Goal: Task Accomplishment & Management: Manage account settings

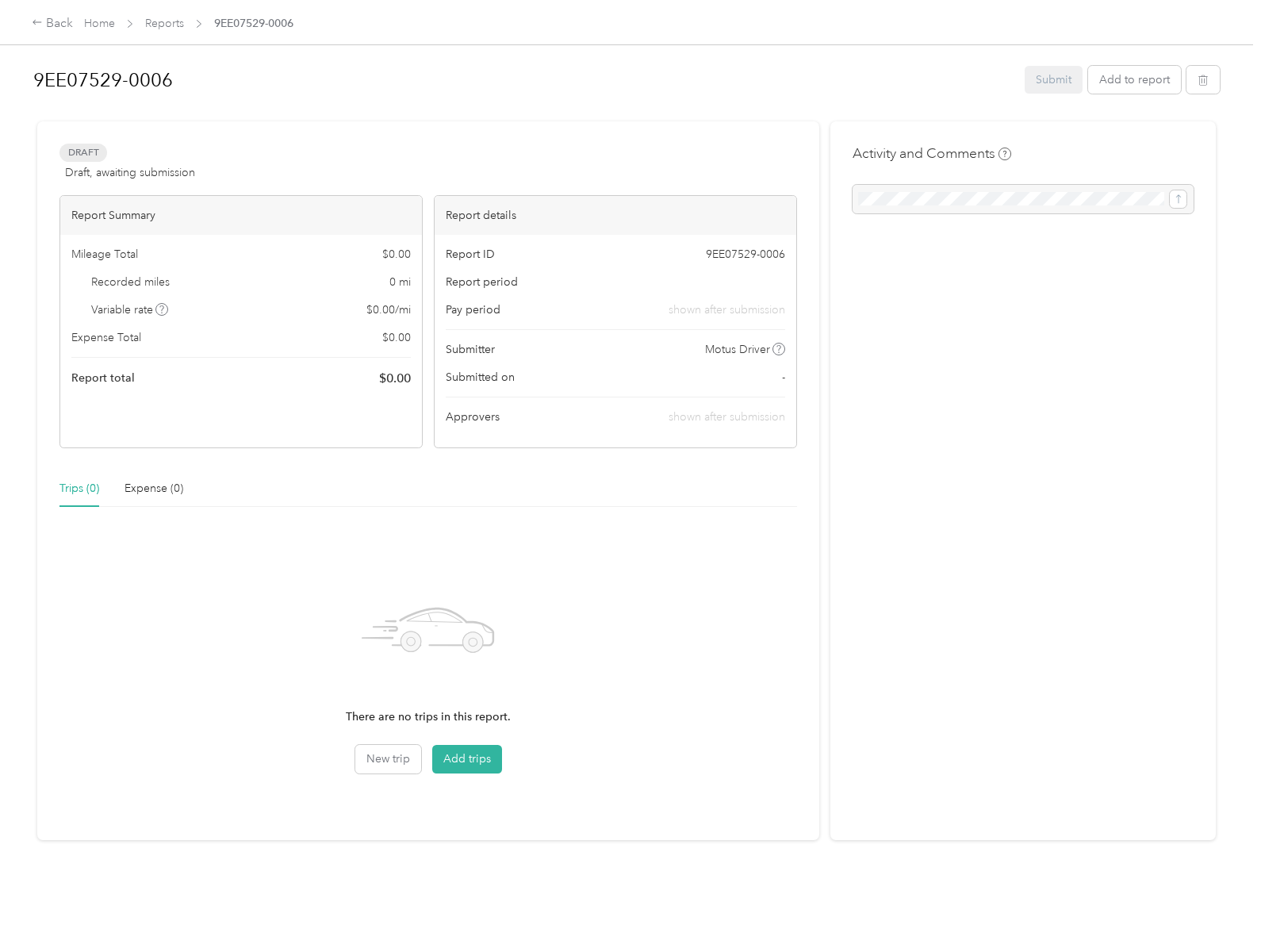
click at [521, 79] on h1 "9EE07529-0006" at bounding box center [523, 80] width 980 height 38
click at [64, 130] on div "Rename" at bounding box center [64, 131] width 63 height 39
click at [162, 310] on icon at bounding box center [161, 309] width 8 height 8
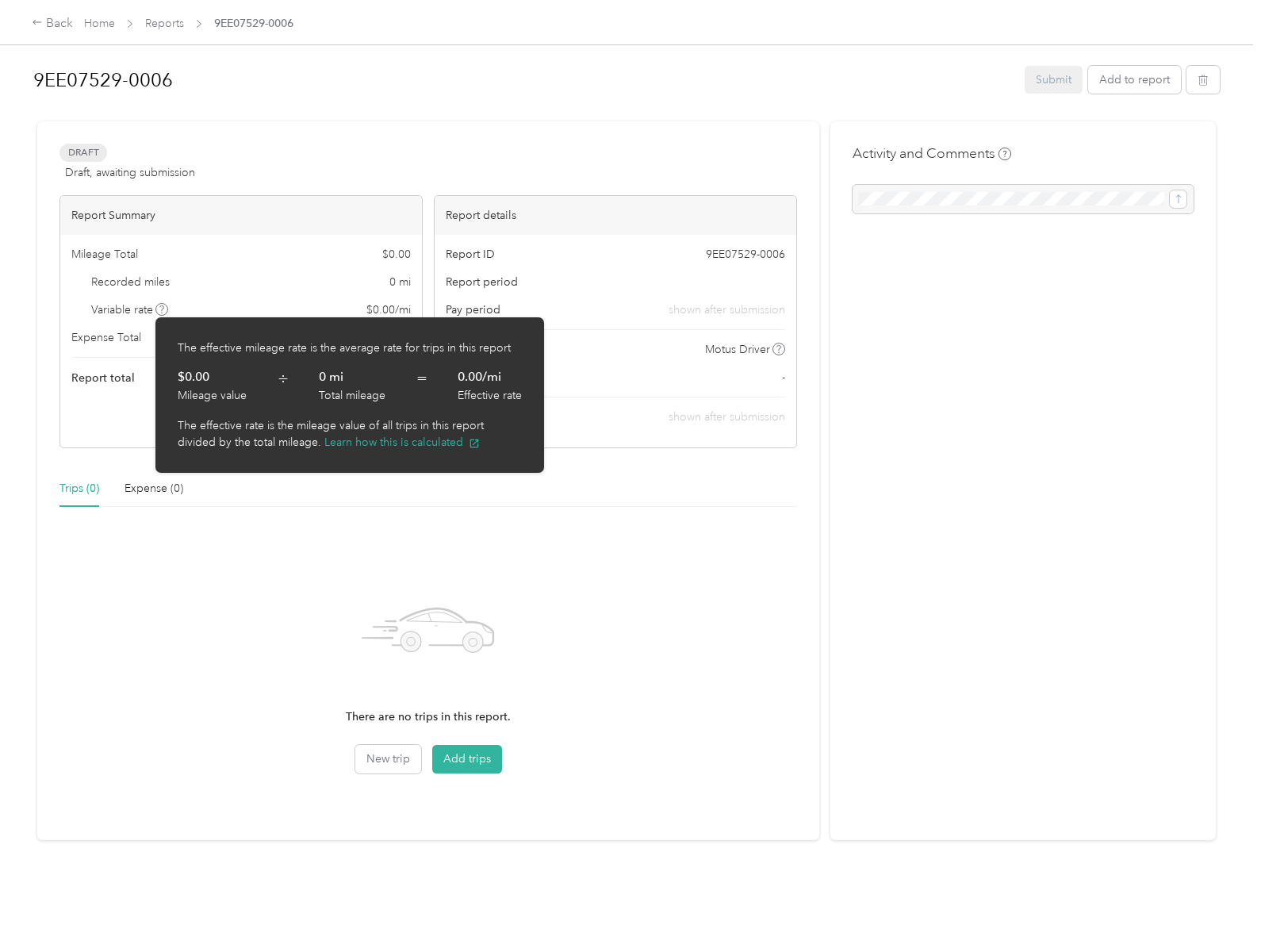
click at [283, 384] on span "÷" at bounding box center [283, 385] width 11 height 36
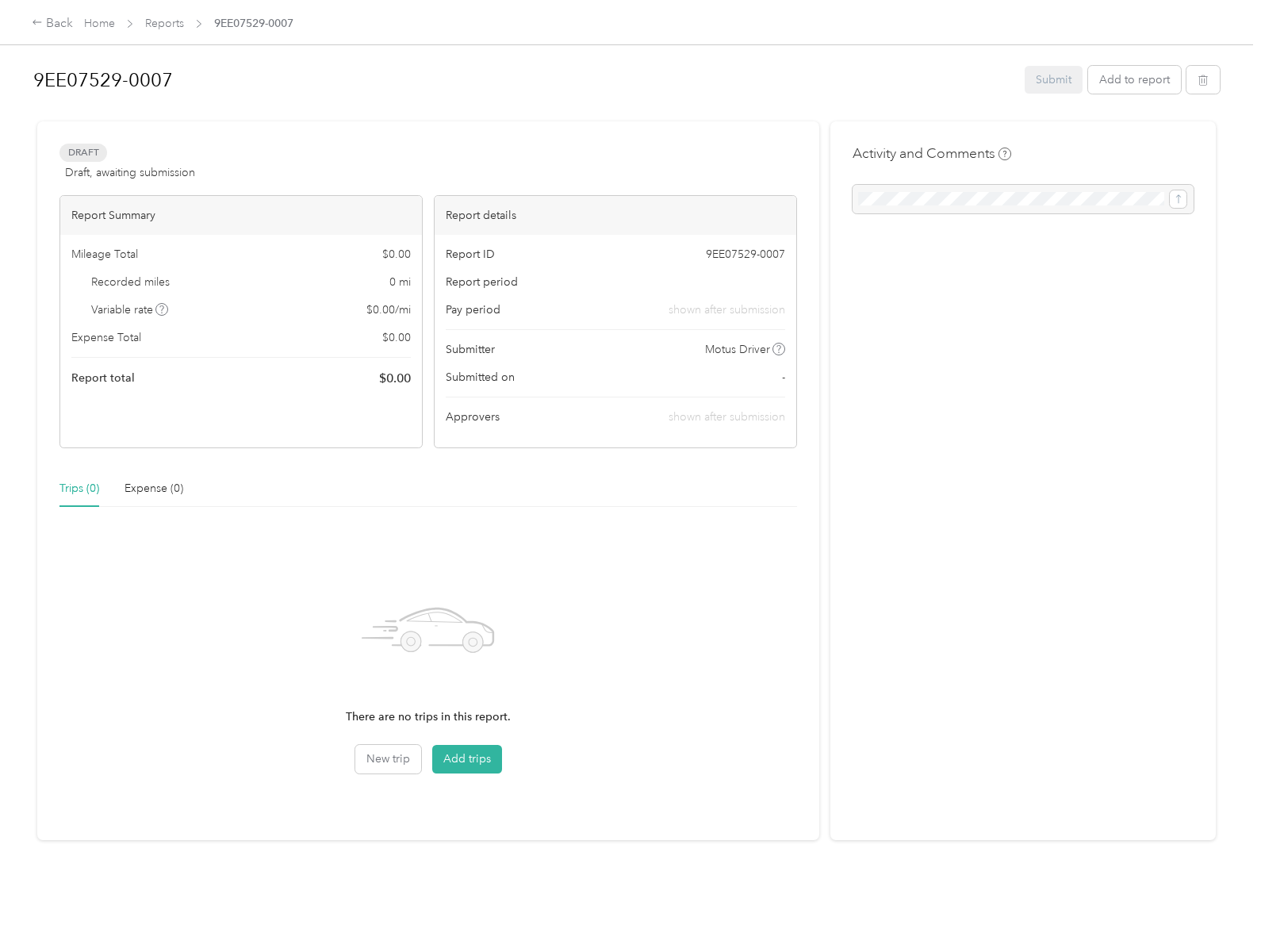
click at [99, 23] on link "Home" at bounding box center [99, 24] width 31 height 14
click at [521, 79] on h1 "9EE07529-0007" at bounding box center [523, 80] width 980 height 38
click at [465, 759] on button "Add trips" at bounding box center [467, 759] width 70 height 29
